Goal: Task Accomplishment & Management: Manage account settings

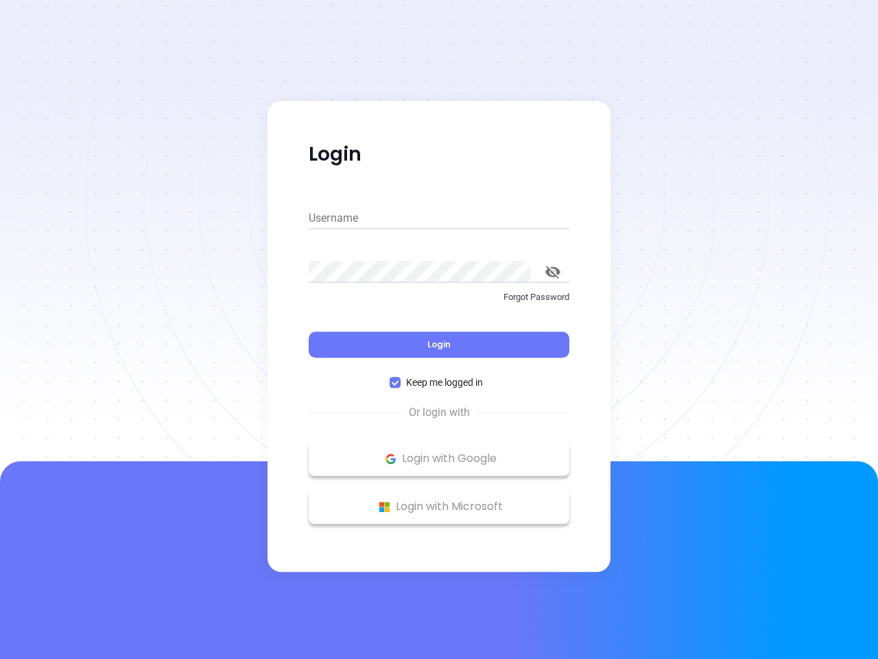
click at [439, 329] on div "Login" at bounding box center [439, 336] width 261 height 43
click at [439, 218] on input "Username" at bounding box center [439, 218] width 261 height 22
click at [553, 272] on icon "toggle password visibility" at bounding box center [552, 271] width 15 height 13
click at [439, 344] on span "Login" at bounding box center [438, 344] width 23 height 12
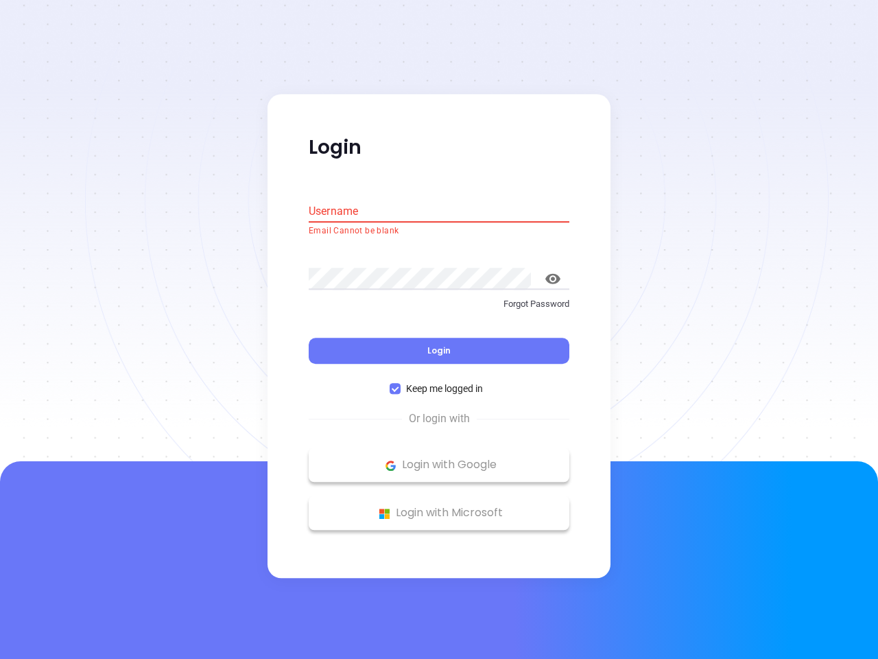
click at [439, 382] on span "Keep me logged in" at bounding box center [445, 388] width 88 height 15
click at [401, 383] on input "Keep me logged in" at bounding box center [395, 388] width 11 height 11
checkbox input "false"
click at [439, 458] on p "Login with Google" at bounding box center [439, 465] width 247 height 21
click at [439, 506] on p "Login with Microsoft" at bounding box center [439, 513] width 247 height 21
